Goal: Task Accomplishment & Management: Manage account settings

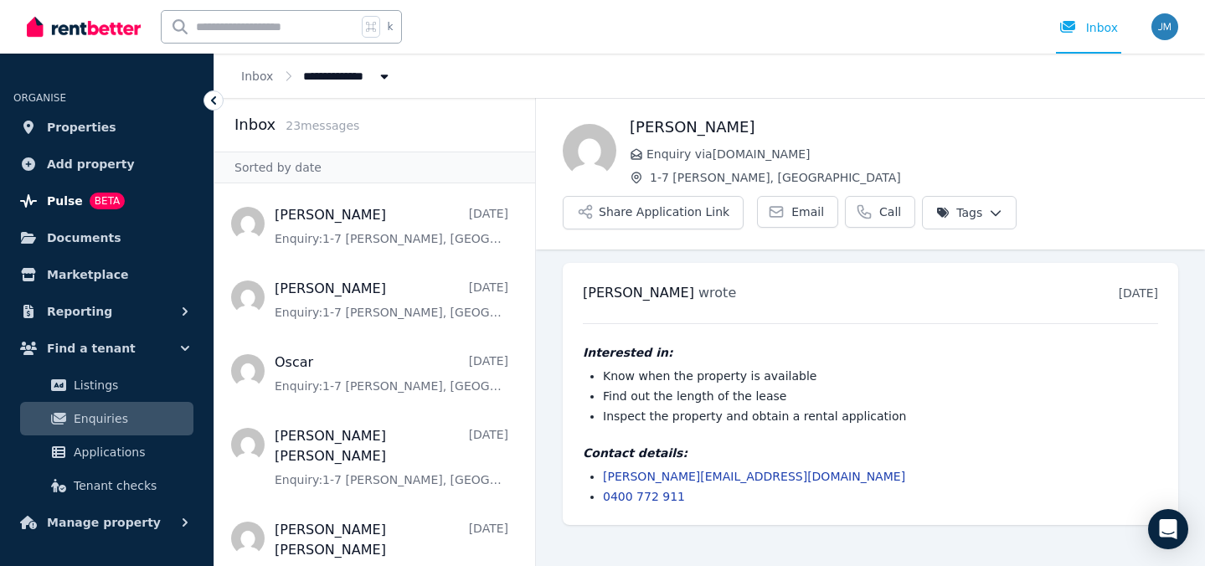
click at [172, 205] on link "Pulse BETA" at bounding box center [106, 200] width 187 height 33
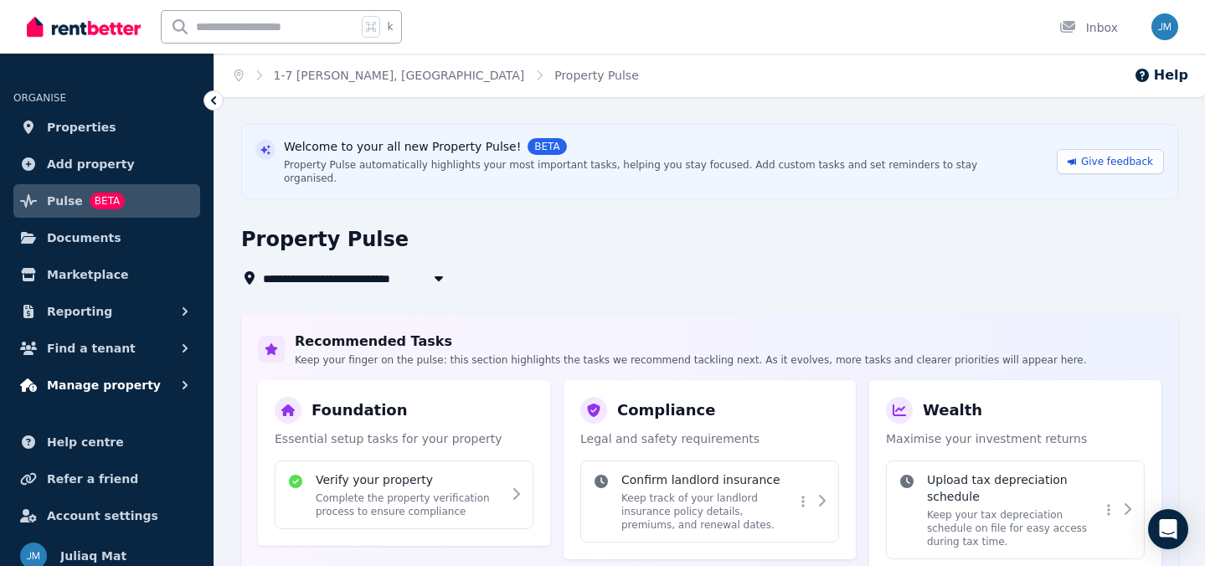
click at [136, 378] on span "Manage property" at bounding box center [104, 385] width 114 height 20
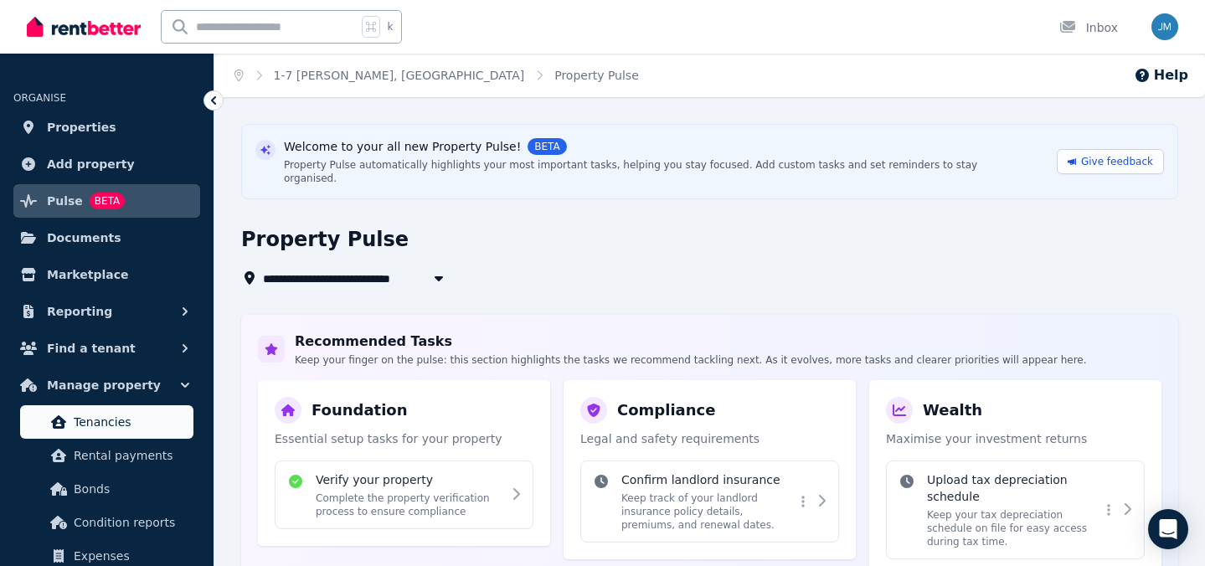
click at [127, 413] on span "Tenancies" at bounding box center [130, 422] width 113 height 20
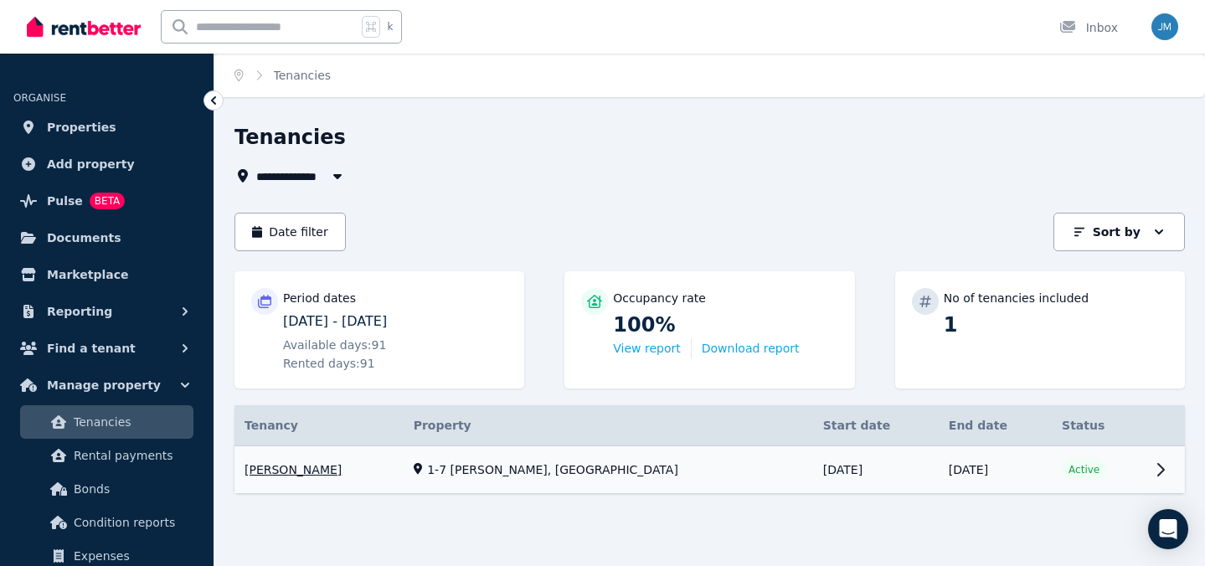
click at [468, 462] on link "View property details" at bounding box center [709, 470] width 950 height 48
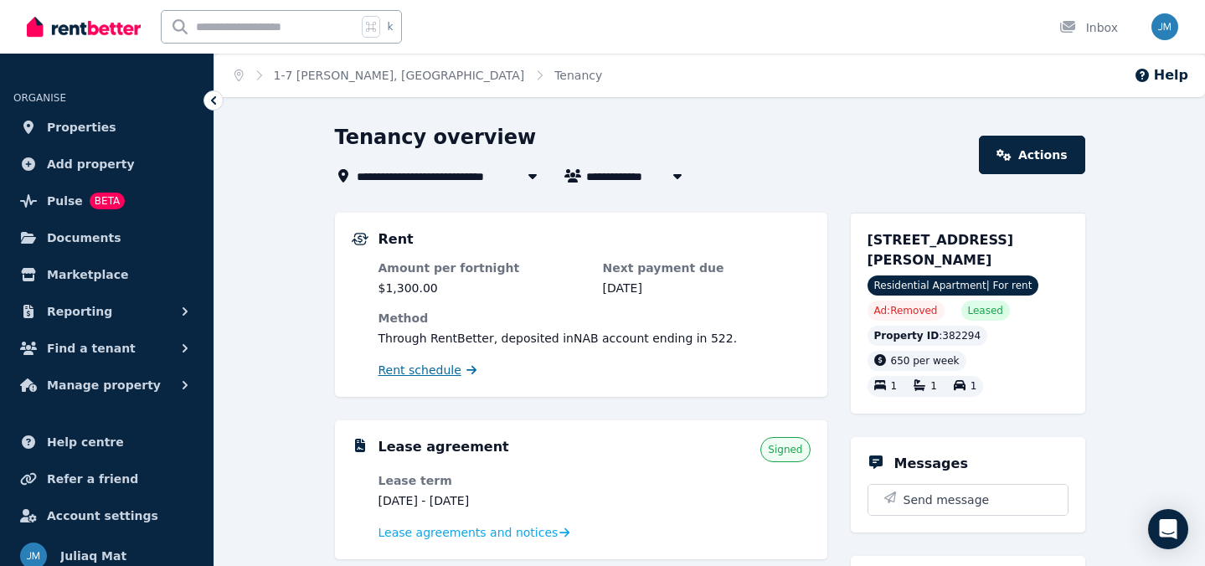
click at [443, 366] on span "Rent schedule" at bounding box center [419, 370] width 83 height 17
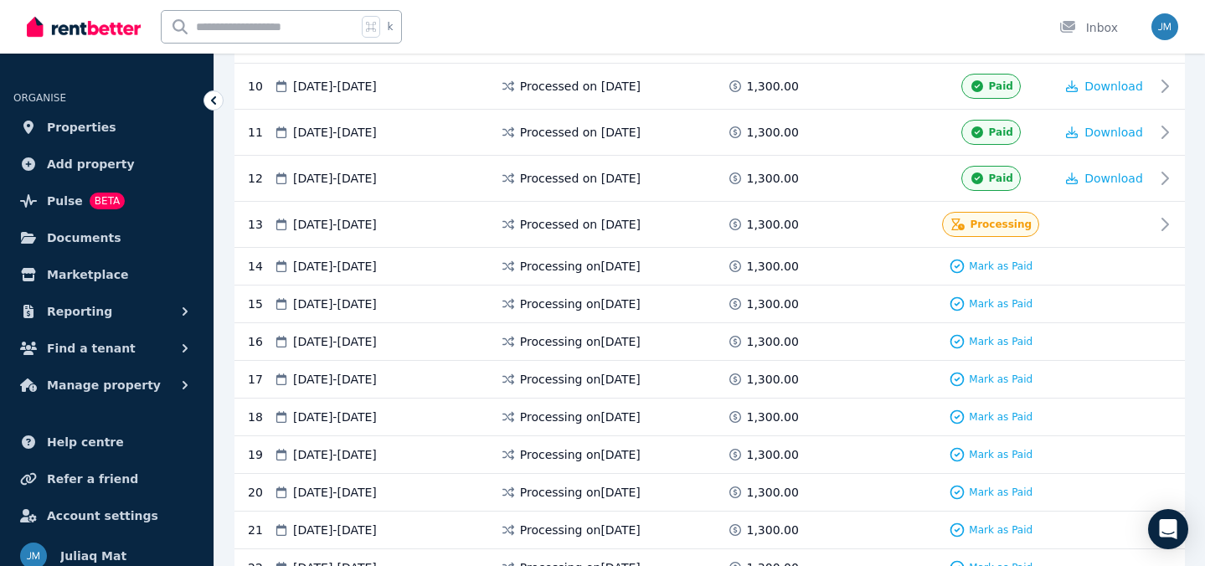
scroll to position [802, 0]
